Goal: Information Seeking & Learning: Learn about a topic

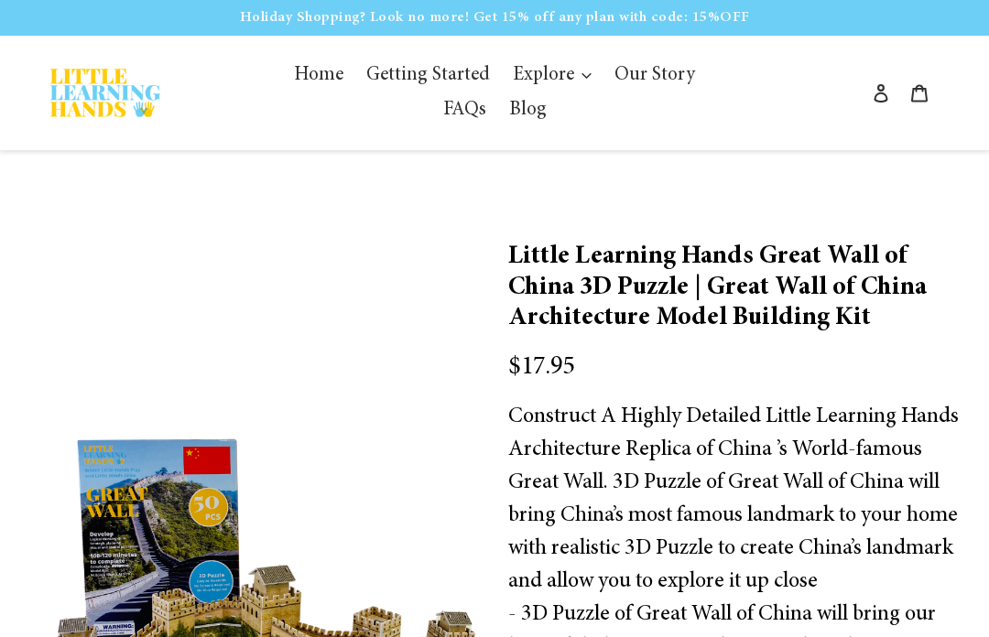
click at [443, 111] on link "FAQs" at bounding box center [464, 110] width 61 height 35
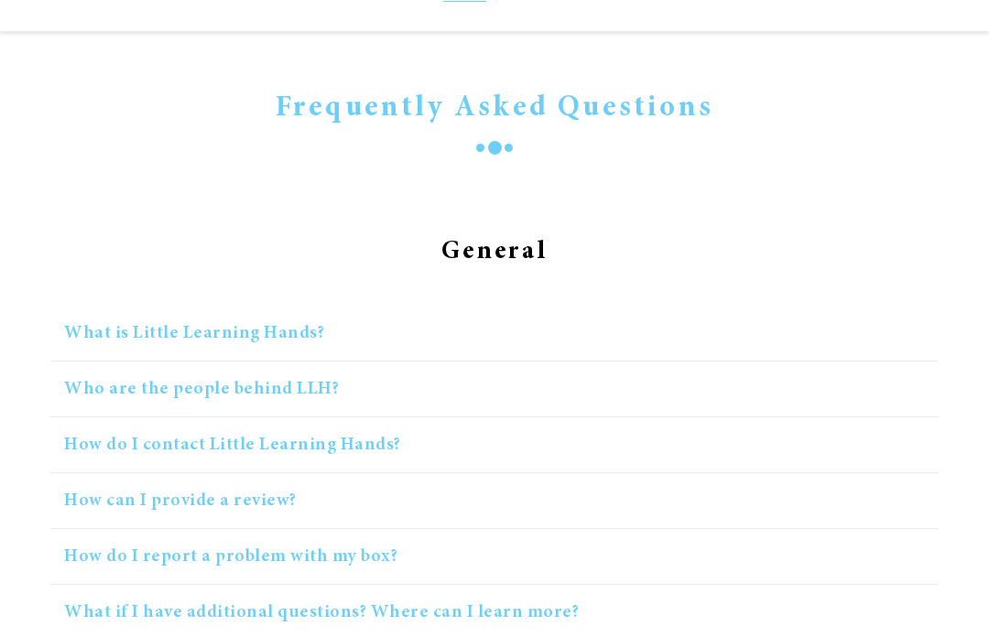
scroll to position [120, 0]
click at [695, 331] on button "What is Little Learning Hands?" at bounding box center [494, 333] width 888 height 56
click at [281, 315] on button "What is Little Learning Hands?" at bounding box center [494, 333] width 888 height 56
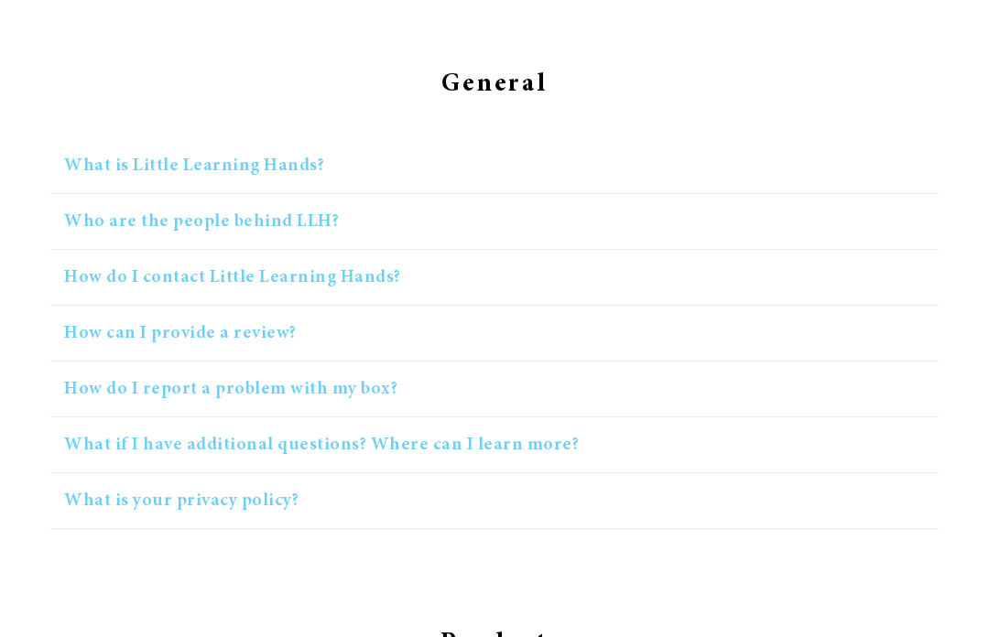
scroll to position [288, 0]
click at [261, 153] on button "What is Little Learning Hands?" at bounding box center [494, 165] width 888 height 56
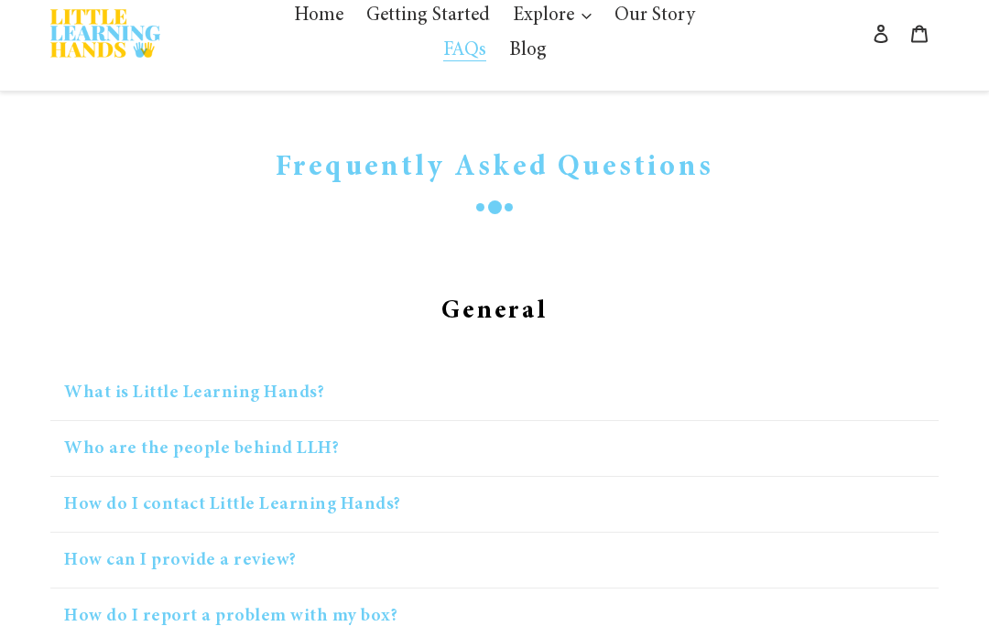
scroll to position [0, 0]
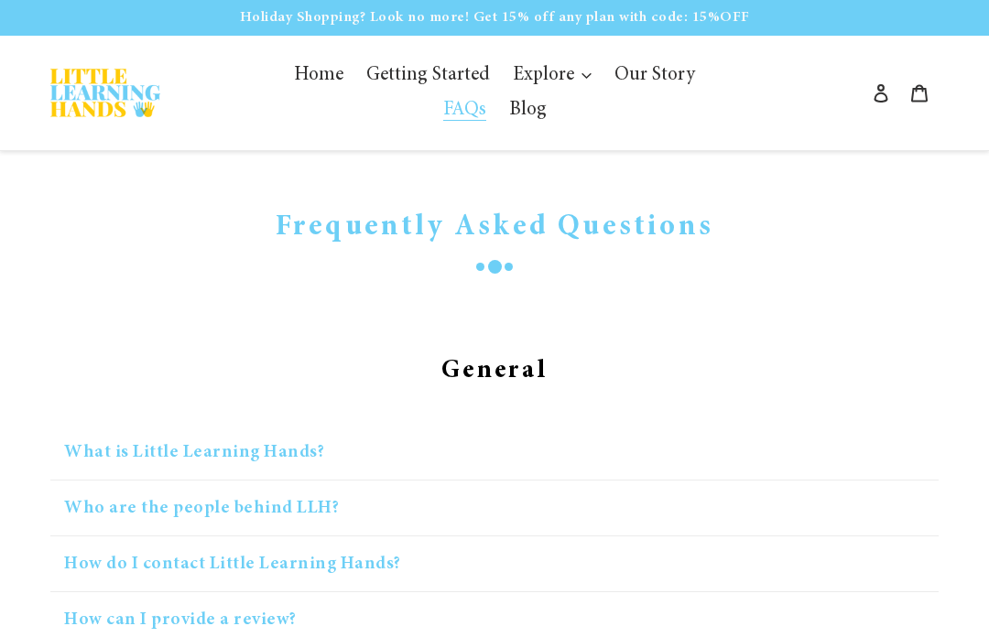
click at [650, 77] on span "Our Story" at bounding box center [654, 76] width 81 height 20
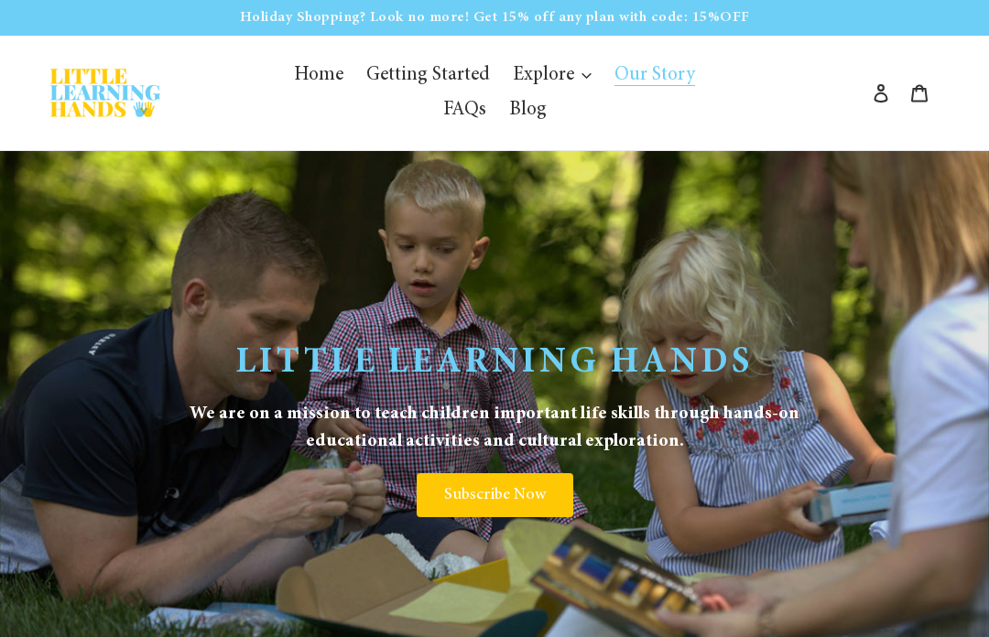
click at [432, 76] on span "Getting Started" at bounding box center [428, 76] width 124 height 20
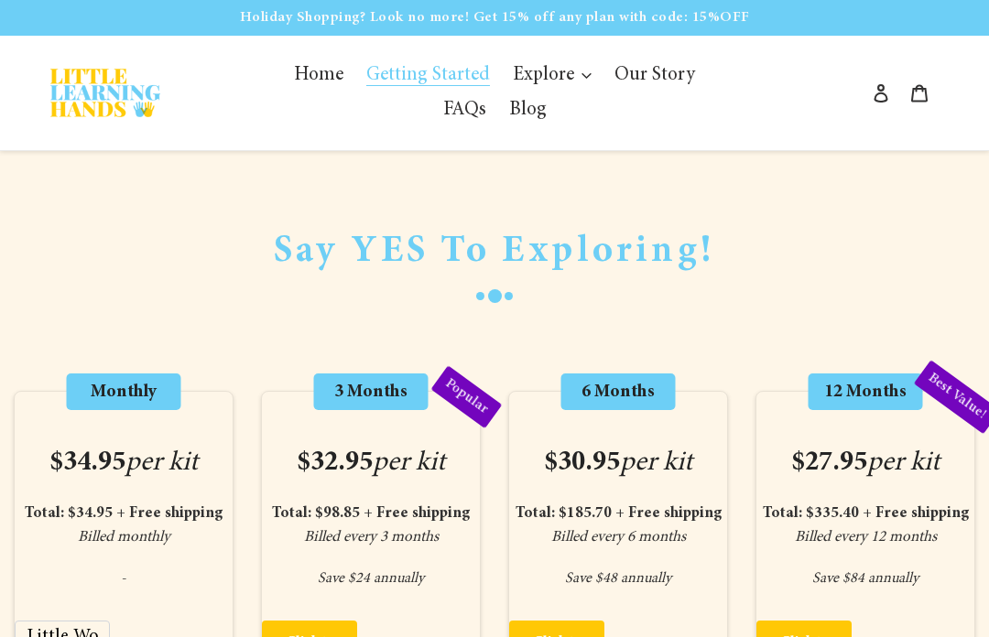
click at [0, 0] on span "[GEOGRAPHIC_DATA]" at bounding box center [0, 0] width 0 height 0
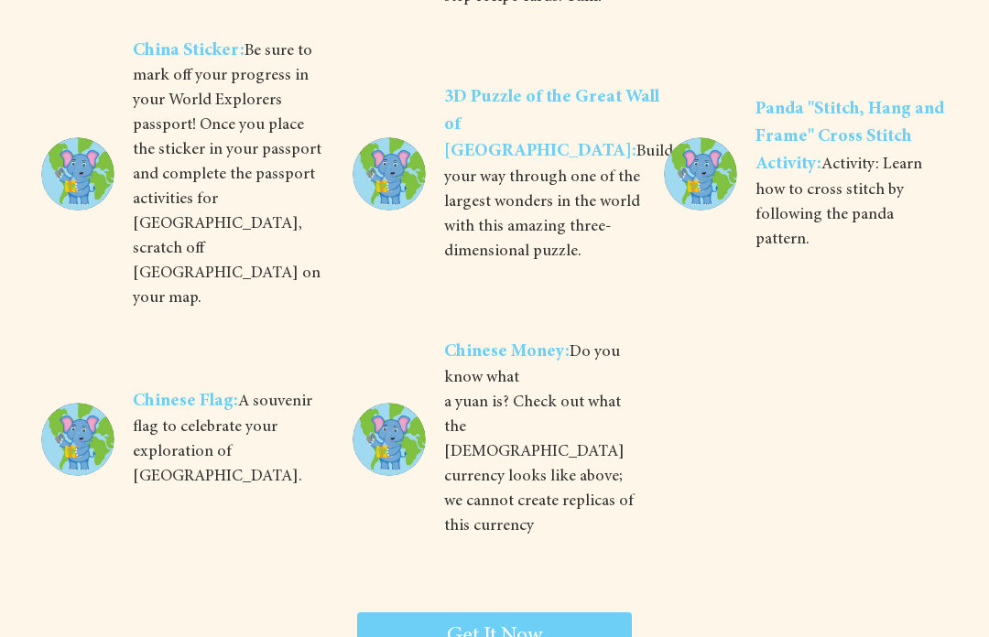
scroll to position [5465, 0]
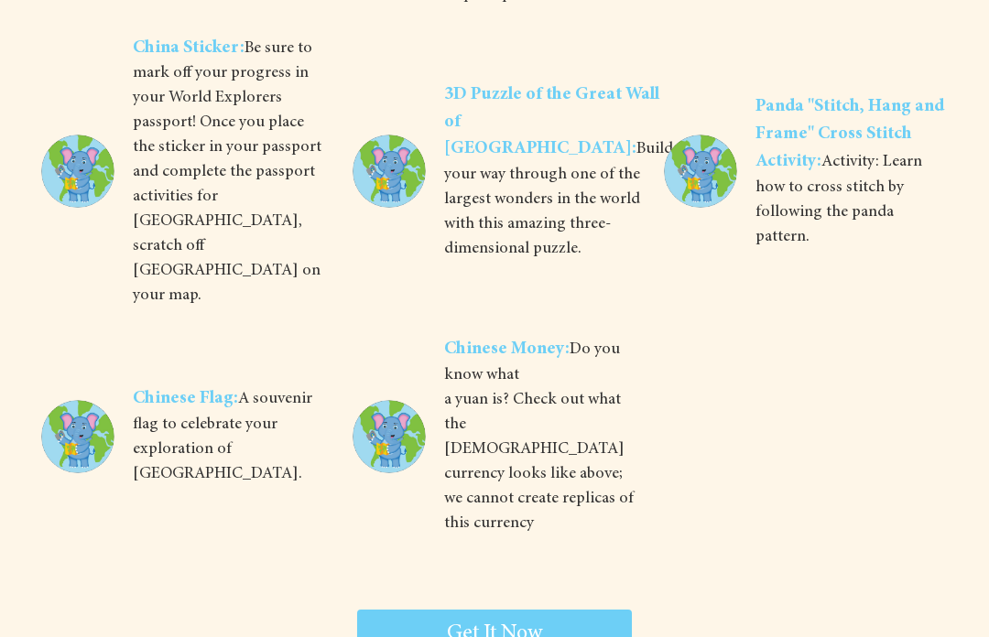
click at [537, 624] on span "Get It Now" at bounding box center [494, 635] width 95 height 22
